Goal: Information Seeking & Learning: Learn about a topic

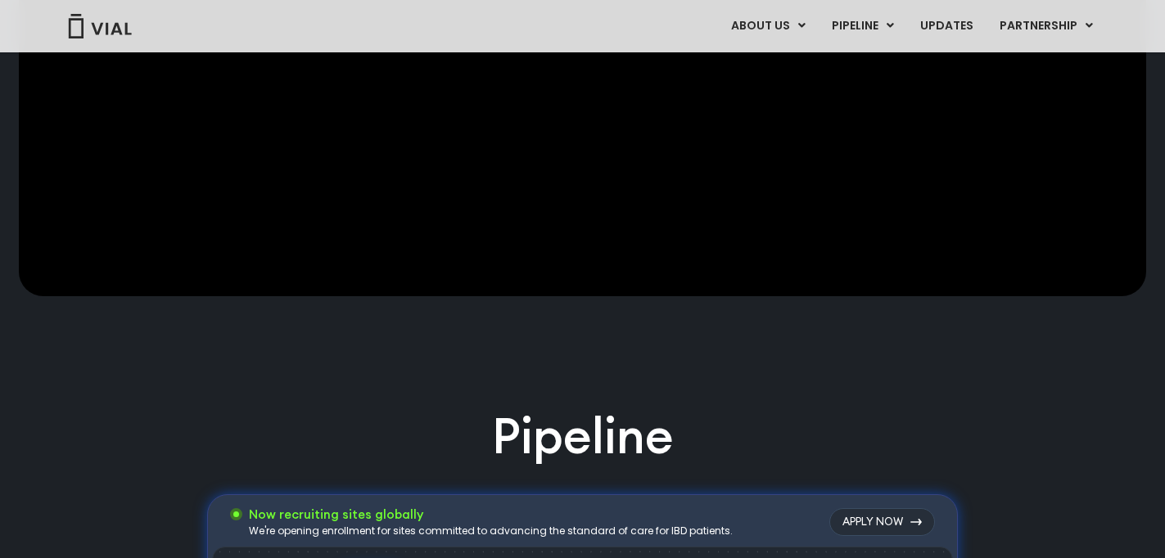
scroll to position [664, 0]
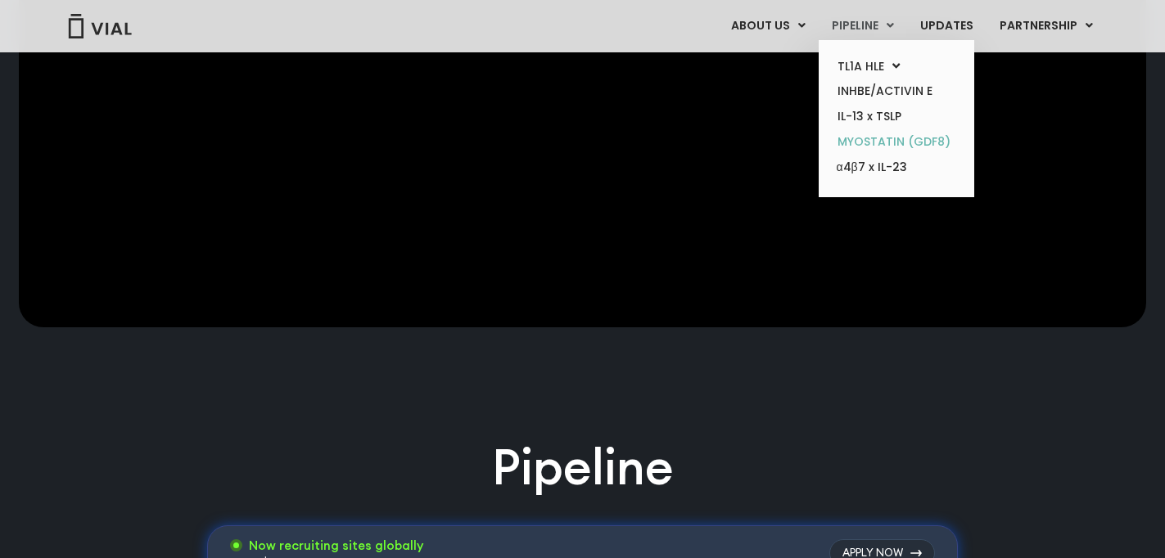
click at [867, 144] on link "MYOSTATIN (GDF8)" at bounding box center [895, 141] width 143 height 25
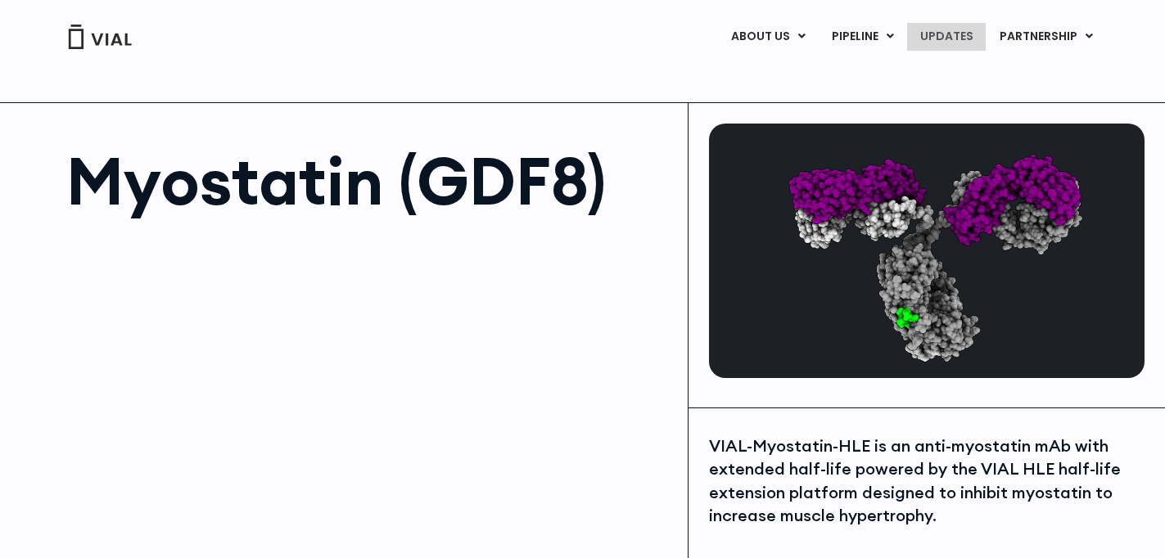
click at [935, 38] on link "UPDATES" at bounding box center [946, 37] width 79 height 28
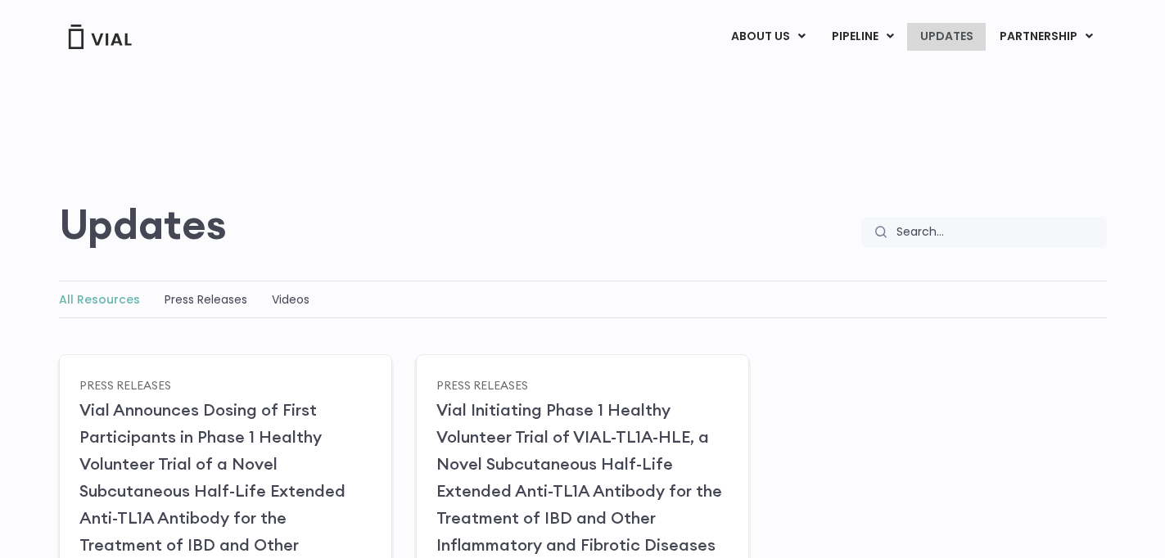
click at [951, 37] on link "UPDATES" at bounding box center [946, 37] width 79 height 28
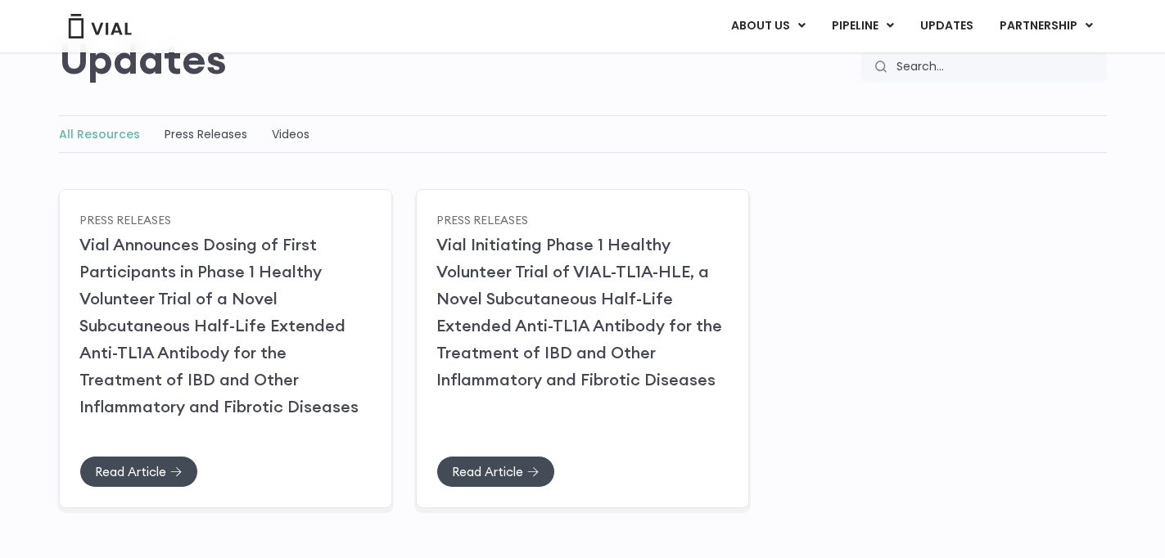
scroll to position [156, 0]
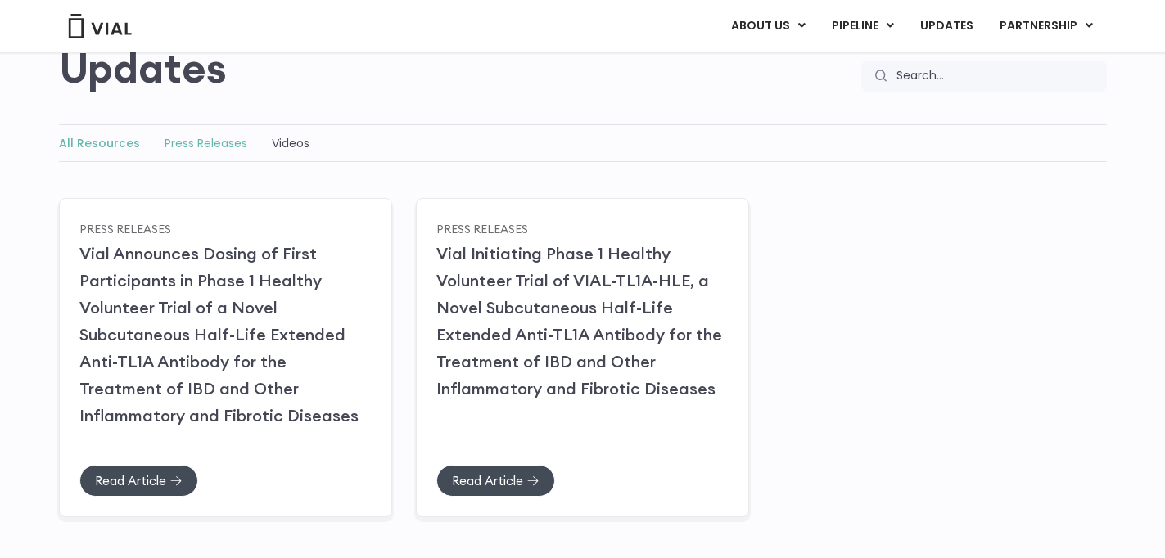
click at [229, 145] on link "Press Releases" at bounding box center [205, 143] width 83 height 16
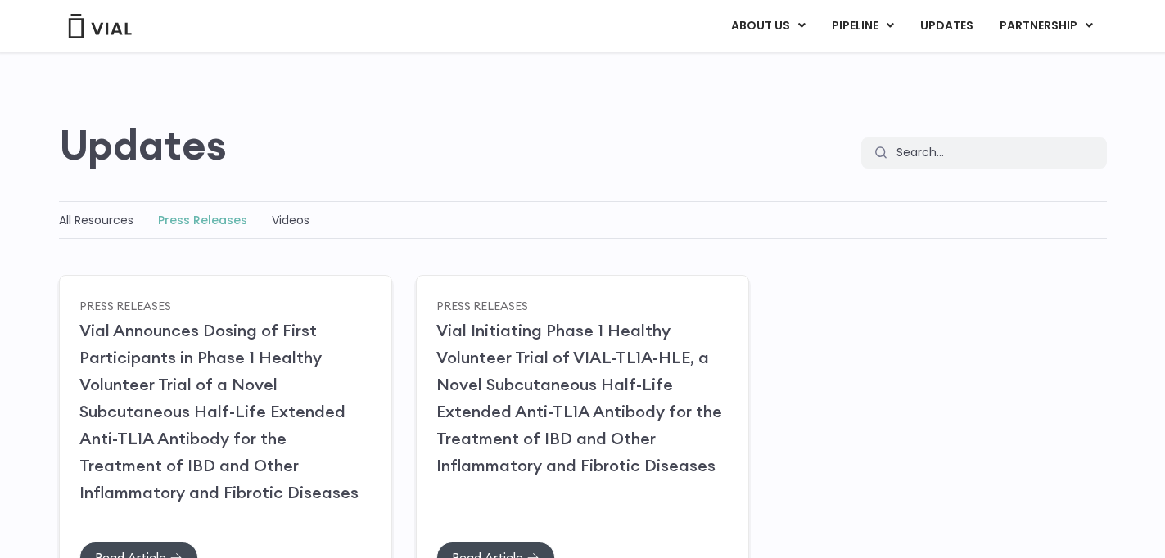
scroll to position [29, 0]
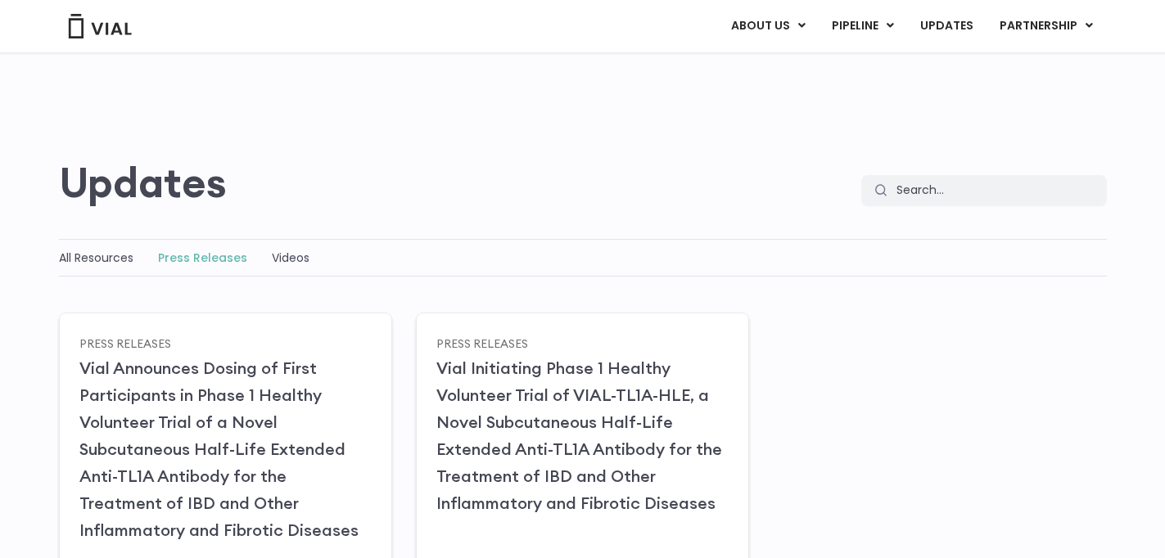
click at [309, 261] on div "All Resources Press Releases Videos" at bounding box center [582, 258] width 1047 height 38
click at [294, 261] on link "Videos" at bounding box center [291, 258] width 38 height 16
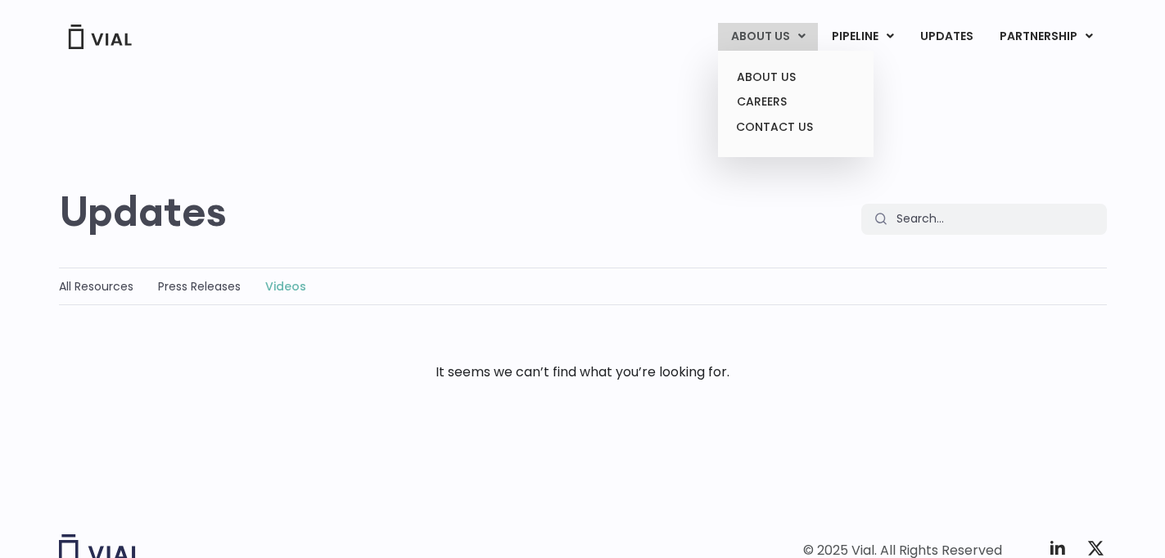
click at [768, 38] on link "ABOUT US" at bounding box center [768, 37] width 100 height 28
click at [768, 95] on link "CAREERS" at bounding box center [794, 101] width 143 height 25
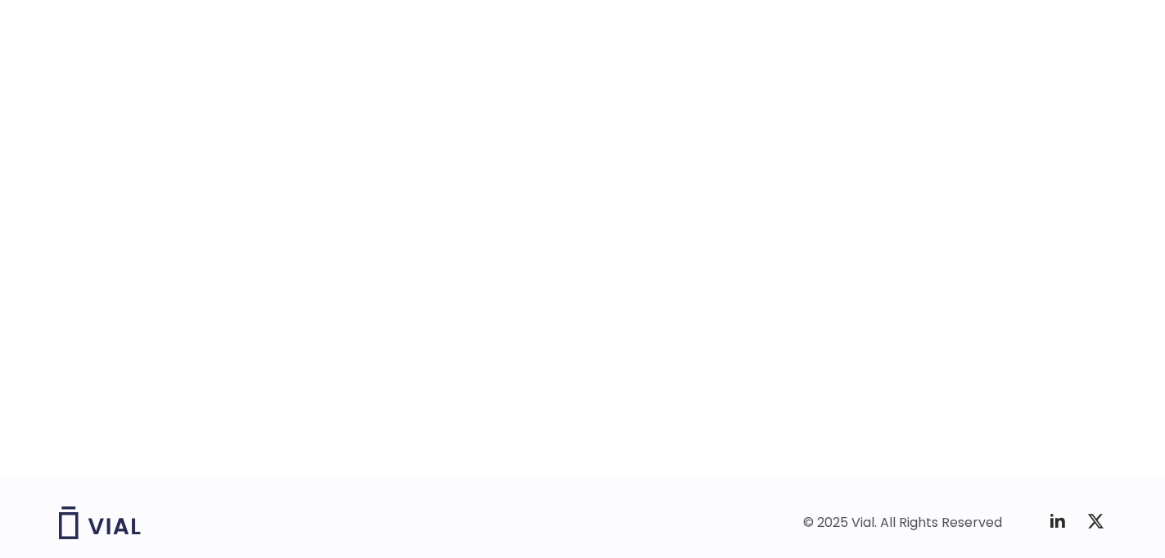
scroll to position [2584, 0]
